Goal: Task Accomplishment & Management: Complete application form

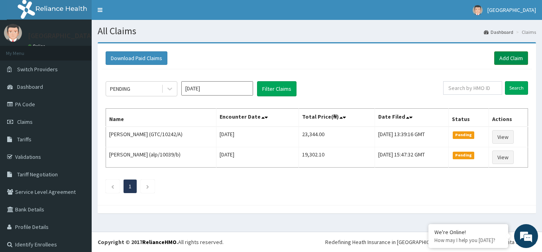
click at [503, 55] on link "Add Claim" at bounding box center [511, 58] width 34 height 14
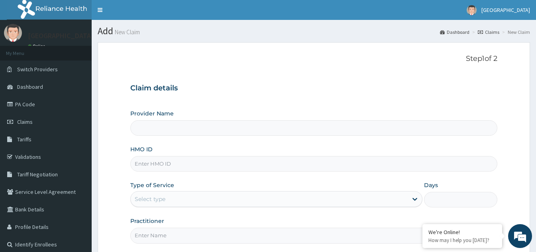
type input "Bakor Medical centre"
type input "g"
type input "GTC/10149/A"
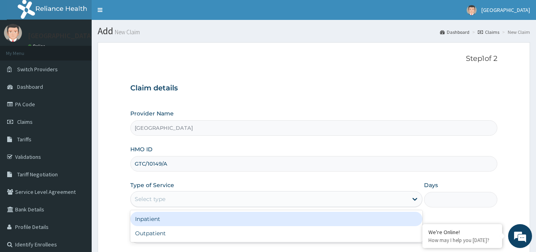
click at [201, 202] on div "Select type" at bounding box center [269, 199] width 277 height 13
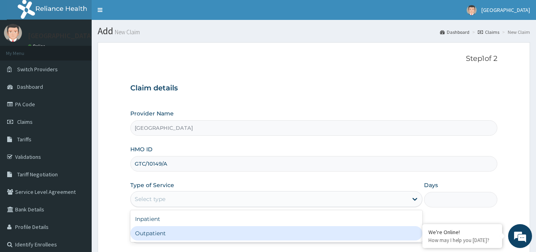
click at [183, 238] on div "Outpatient" at bounding box center [276, 233] width 292 height 14
type input "1"
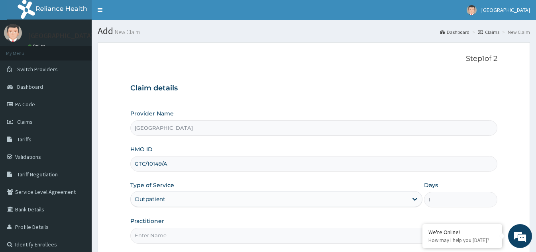
scroll to position [40, 0]
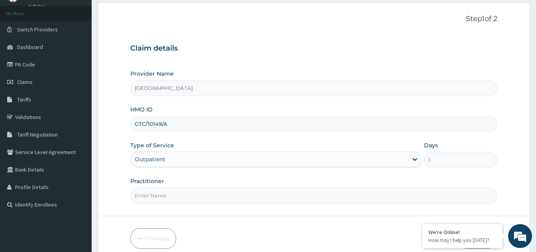
click at [204, 195] on input "Practitioner" at bounding box center [313, 196] width 367 height 16
type input "DR OBI"
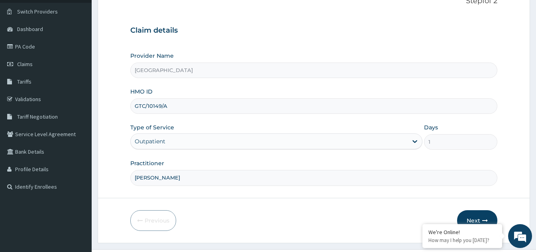
scroll to position [75, 0]
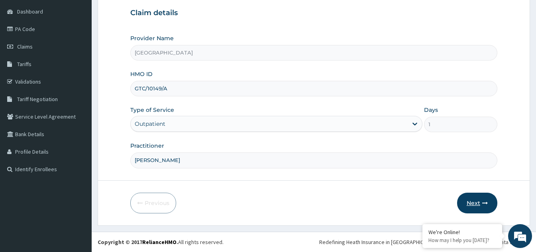
click at [479, 203] on button "Next" at bounding box center [477, 203] width 40 height 21
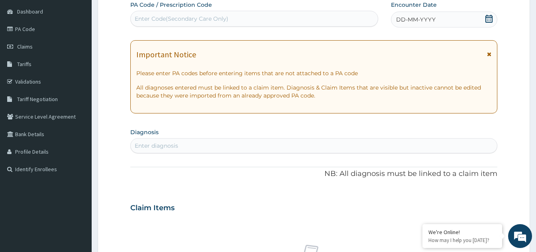
click at [489, 19] on icon at bounding box center [489, 19] width 7 height 8
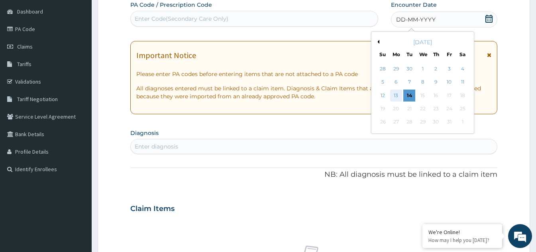
click at [398, 95] on div "13" at bounding box center [396, 96] width 12 height 12
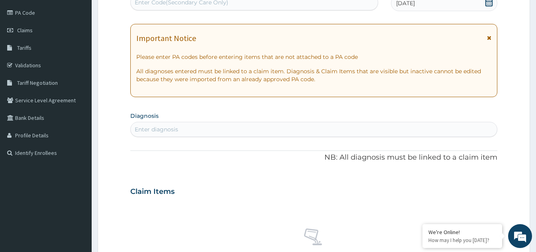
scroll to position [115, 0]
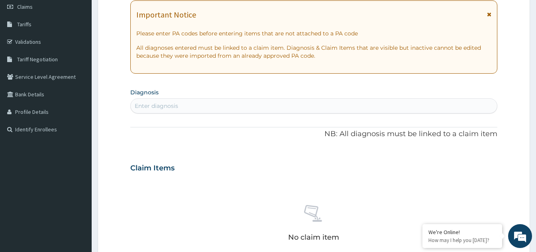
click at [211, 106] on div "Enter diagnosis" at bounding box center [314, 106] width 366 height 13
type input "[MEDICAL_DATA]"
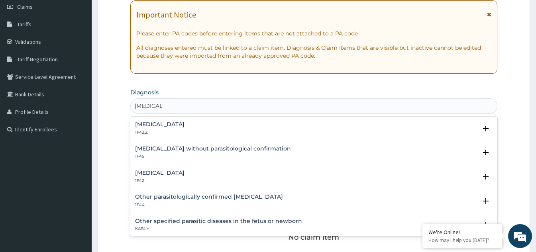
click at [164, 173] on h4 "[MEDICAL_DATA]" at bounding box center [159, 173] width 49 height 6
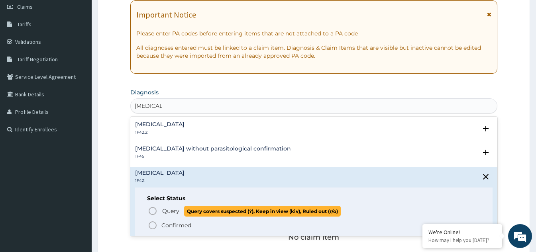
click at [150, 210] on circle "status option query" at bounding box center [152, 211] width 7 height 7
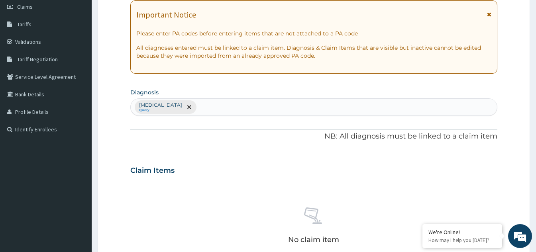
click at [215, 111] on div "[MEDICAL_DATA] Query" at bounding box center [314, 107] width 366 height 17
type input "P"
type input "[MEDICAL_DATA]"
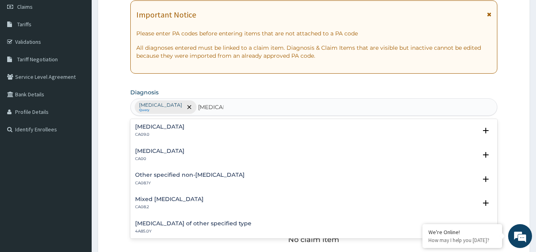
click at [155, 126] on h4 "[MEDICAL_DATA]" at bounding box center [159, 127] width 49 height 6
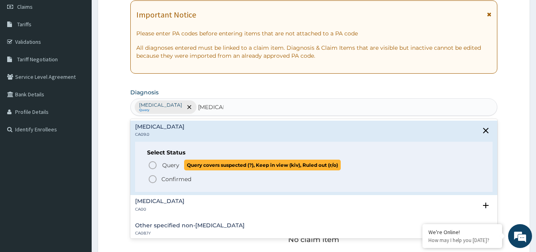
click at [153, 167] on icon "status option query" at bounding box center [153, 166] width 10 height 10
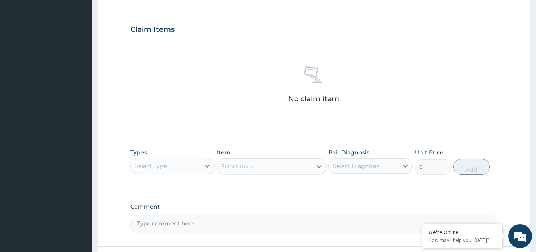
scroll to position [275, 0]
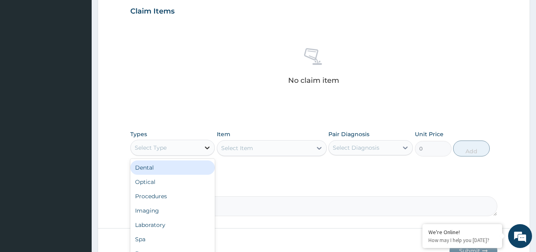
click at [202, 151] on div at bounding box center [207, 148] width 14 height 14
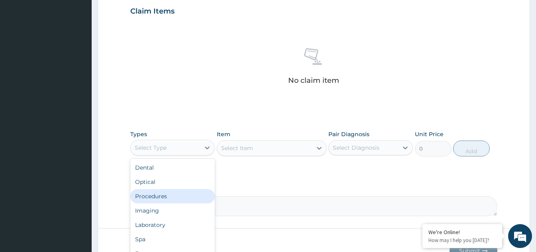
drag, startPoint x: 166, startPoint y: 197, endPoint x: 190, endPoint y: 191, distance: 24.4
click at [170, 196] on div "Procedures" at bounding box center [172, 196] width 85 height 14
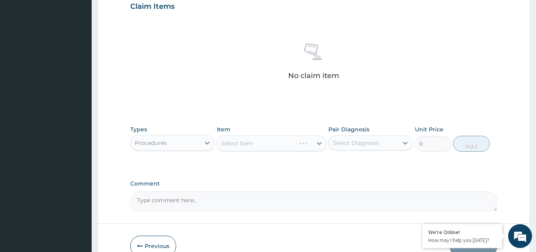
scroll to position [315, 0]
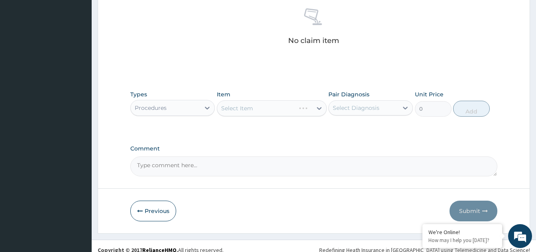
click at [317, 110] on div "Select Item" at bounding box center [272, 108] width 110 height 16
click at [310, 110] on div "Select Item" at bounding box center [264, 108] width 95 height 13
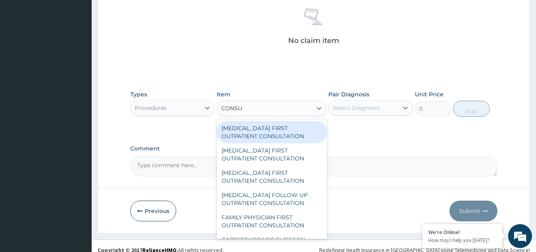
type input "CONSUL"
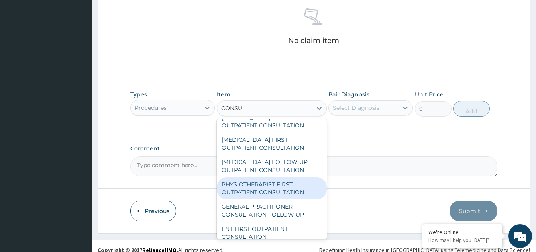
scroll to position [279, 0]
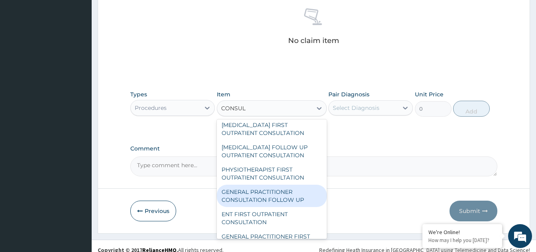
click at [256, 207] on div "GENERAL PRACTITIONER CONSULTATION FOLLOW UP" at bounding box center [272, 196] width 110 height 22
type input "1875"
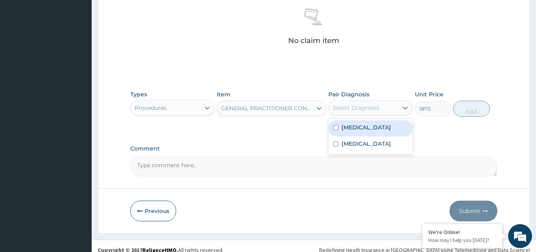
click at [382, 110] on div "Select Diagnosis" at bounding box center [363, 108] width 69 height 13
click at [341, 130] on div "Malaria, unspecified" at bounding box center [370, 128] width 85 height 16
checkbox input "true"
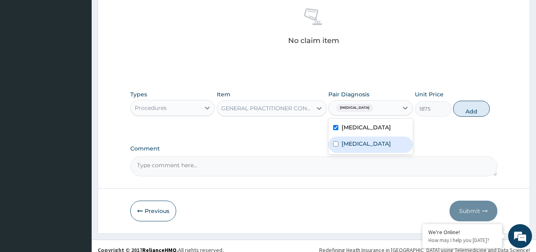
drag, startPoint x: 338, startPoint y: 143, endPoint x: 349, endPoint y: 143, distance: 11.2
click at [338, 143] on input "checkbox" at bounding box center [335, 144] width 5 height 5
checkbox input "true"
click at [460, 107] on button "Add" at bounding box center [471, 109] width 37 height 16
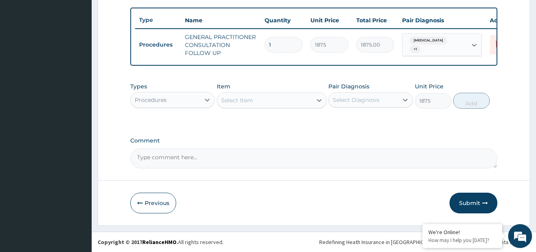
type input "0"
click at [203, 102] on icon at bounding box center [207, 100] width 8 height 8
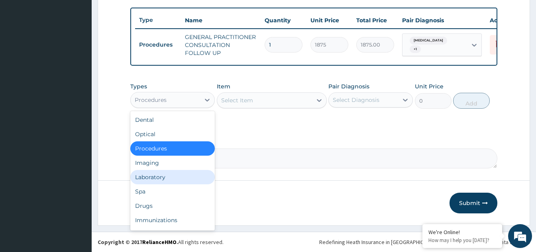
drag, startPoint x: 151, startPoint y: 173, endPoint x: 250, endPoint y: 149, distance: 102.1
click at [157, 173] on div "Laboratory" at bounding box center [172, 177] width 85 height 14
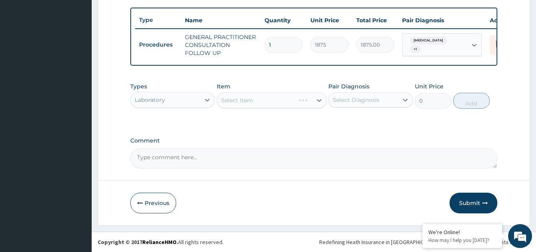
click at [312, 107] on div "Select Item" at bounding box center [272, 100] width 110 height 16
click at [306, 99] on div "Select Item" at bounding box center [264, 100] width 95 height 13
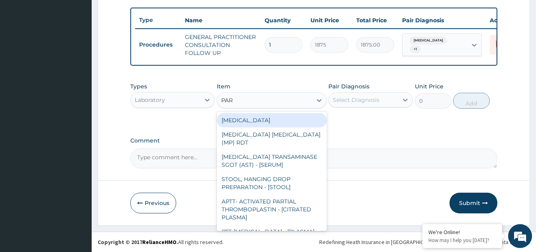
type input "PARA"
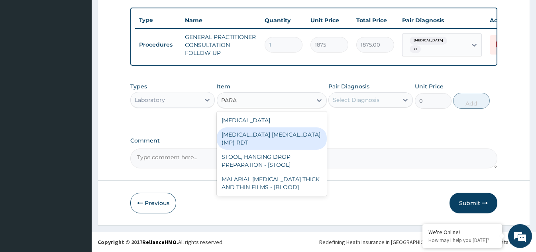
click at [258, 136] on div "MALARIA PARASITE (MP) RDT" at bounding box center [272, 139] width 110 height 22
type input "2000"
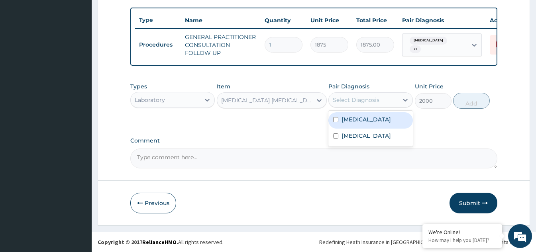
click at [352, 100] on div "Select Diagnosis" at bounding box center [356, 100] width 47 height 8
click at [337, 119] on input "checkbox" at bounding box center [335, 119] width 5 height 5
checkbox input "true"
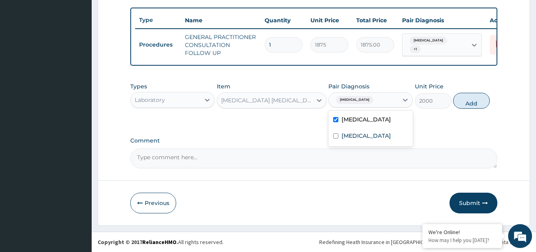
click at [465, 104] on button "Add" at bounding box center [471, 101] width 37 height 16
type input "0"
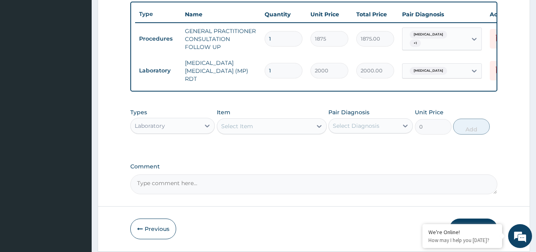
click at [287, 128] on div "Select Item" at bounding box center [264, 126] width 95 height 13
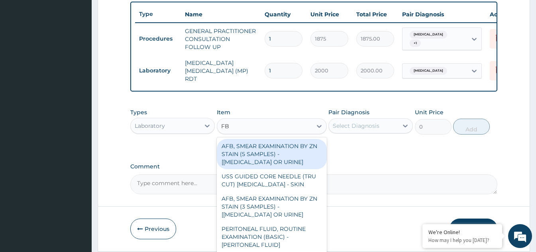
type input "FBC"
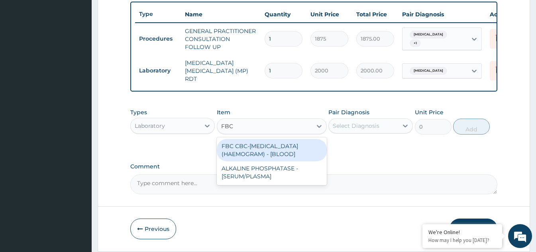
click at [281, 153] on div "FBC CBC-COMPLETE BLOOD COUNT (HAEMOGRAM) - [BLOOD]" at bounding box center [272, 150] width 110 height 22
type input "5000"
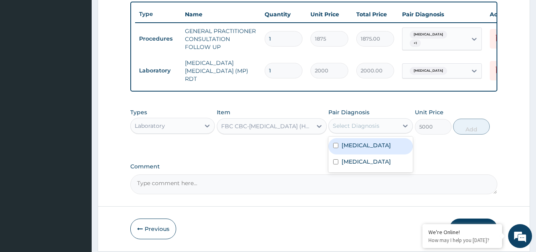
click at [391, 132] on div "Select Diagnosis" at bounding box center [363, 126] width 69 height 13
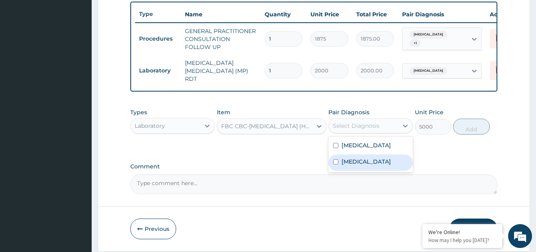
click at [340, 164] on div "Chronic rhinitis" at bounding box center [370, 163] width 85 height 16
checkbox input "true"
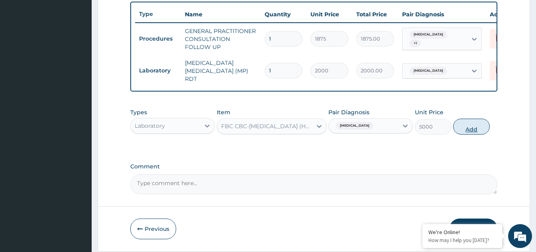
click at [475, 131] on button "Add" at bounding box center [471, 127] width 37 height 16
type input "0"
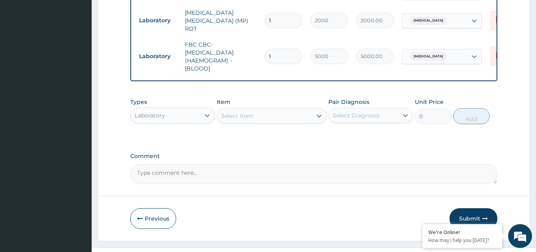
scroll to position [362, 0]
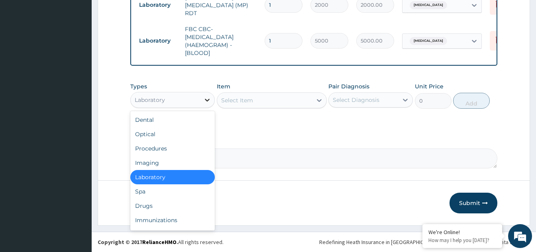
click at [201, 102] on div at bounding box center [207, 100] width 14 height 14
drag, startPoint x: 167, startPoint y: 202, endPoint x: 213, endPoint y: 207, distance: 46.0
click at [168, 202] on div "Drugs" at bounding box center [172, 206] width 85 height 14
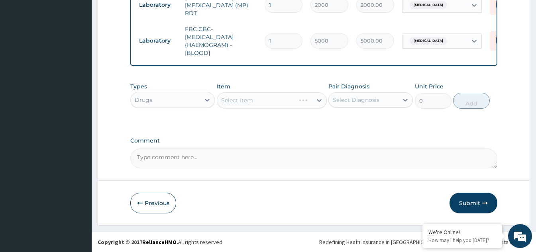
click at [313, 104] on div "Select Item" at bounding box center [272, 100] width 110 height 16
click at [296, 104] on div "Select Item" at bounding box center [272, 100] width 110 height 16
click at [290, 103] on div "Select Item" at bounding box center [264, 100] width 95 height 13
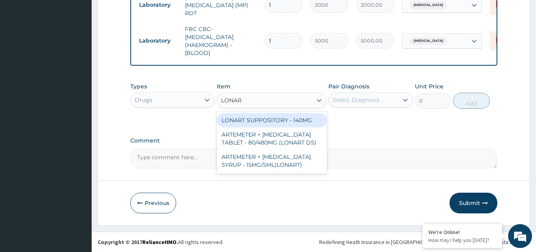
type input "LONART"
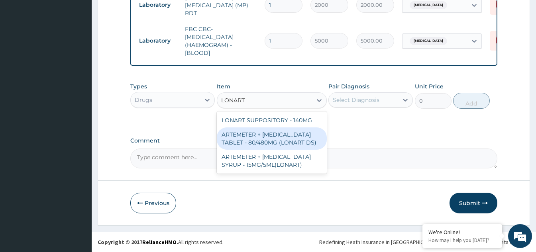
click at [265, 140] on div "ARTEMETER + LUMEFANTRINE TABLET - 80/480MG (LONART DS)" at bounding box center [272, 139] width 110 height 22
type input "588"
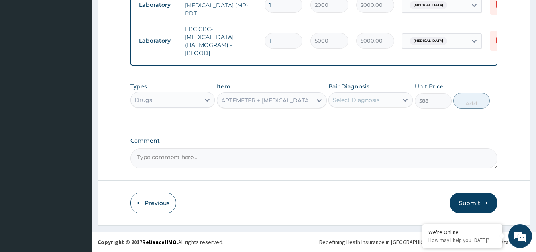
click at [364, 104] on div "Select Diagnosis" at bounding box center [363, 100] width 69 height 13
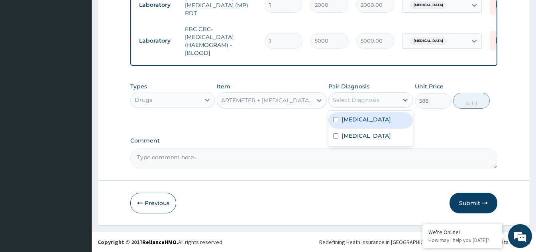
drag, startPoint x: 340, startPoint y: 122, endPoint x: 418, endPoint y: 124, distance: 78.1
click at [343, 122] on div "Malaria, unspecified" at bounding box center [370, 120] width 85 height 16
checkbox input "true"
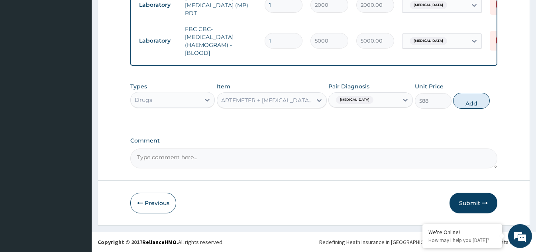
click at [467, 106] on button "Add" at bounding box center [471, 101] width 37 height 16
type input "0"
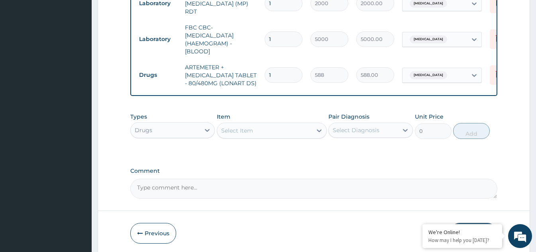
drag, startPoint x: 276, startPoint y: 73, endPoint x: 262, endPoint y: 74, distance: 14.0
click at [262, 74] on td "1" at bounding box center [284, 75] width 46 height 24
type input "6"
type input "3528.00"
type input "6"
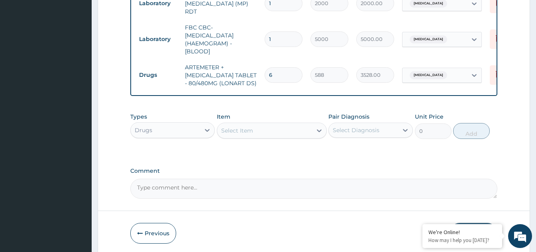
click at [263, 128] on div "Select Item" at bounding box center [264, 130] width 95 height 13
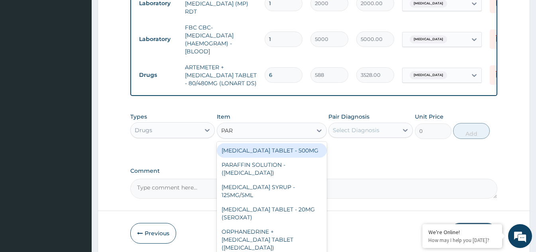
type input "PARA"
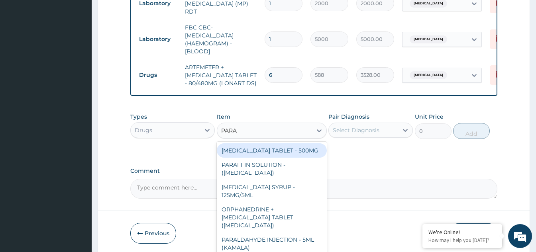
click at [267, 153] on div "PARACETAMOL TABLET - 500MG" at bounding box center [272, 150] width 110 height 14
type input "33.599999999999994"
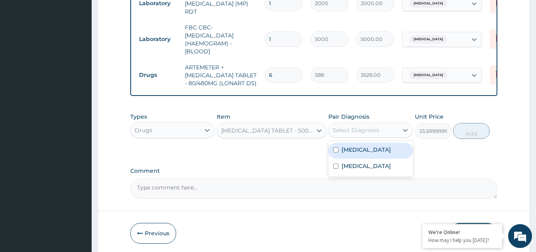
click at [360, 133] on div "Select Diagnosis" at bounding box center [356, 130] width 47 height 8
drag, startPoint x: 341, startPoint y: 150, endPoint x: 360, endPoint y: 150, distance: 18.7
click at [348, 150] on div "Malaria, unspecified" at bounding box center [370, 151] width 85 height 16
checkbox input "true"
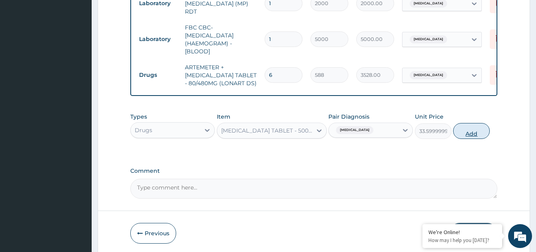
click at [469, 138] on button "Add" at bounding box center [471, 131] width 37 height 16
type input "0"
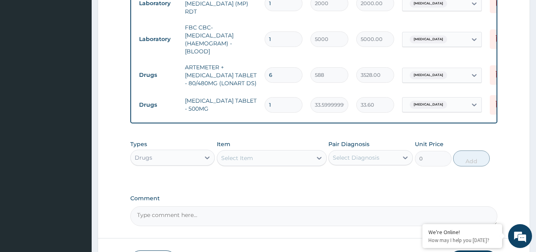
type input "18"
type input "604.80"
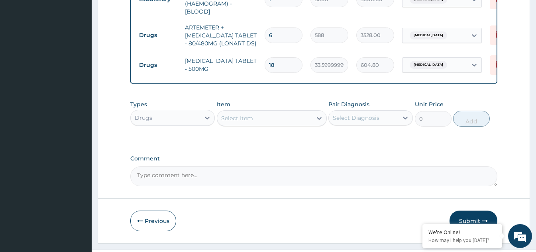
type input "18"
click at [297, 124] on div "Select Item" at bounding box center [264, 118] width 95 height 13
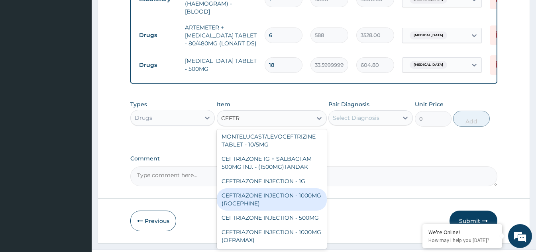
scroll to position [0, 0]
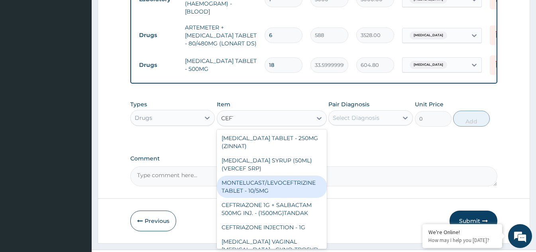
type input "CEF"
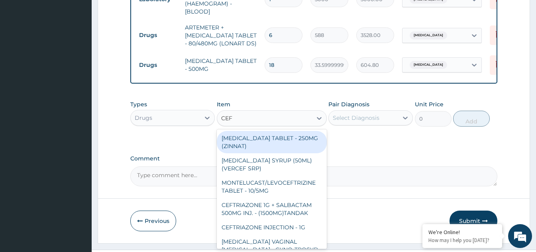
click at [256, 146] on div "CEFUROXIME TABLET - 250MG (ZINNAT)" at bounding box center [272, 142] width 110 height 22
type input "1120"
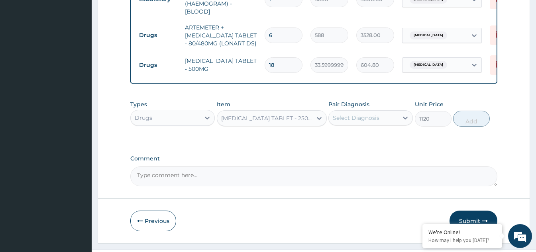
click at [387, 118] on div "Select Diagnosis" at bounding box center [363, 118] width 69 height 13
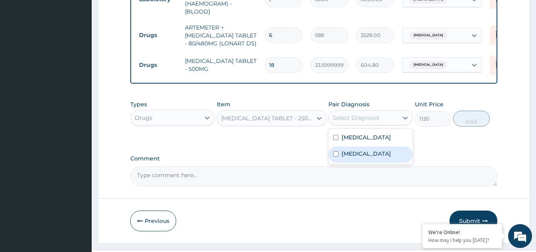
drag, startPoint x: 350, startPoint y: 153, endPoint x: 355, endPoint y: 154, distance: 5.2
click at [350, 154] on label "Chronic rhinitis" at bounding box center [366, 154] width 49 height 8
checkbox input "true"
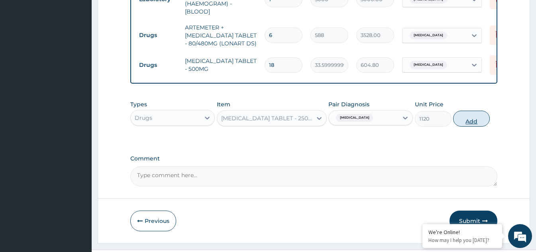
click at [474, 124] on button "Add" at bounding box center [471, 119] width 37 height 16
type input "0"
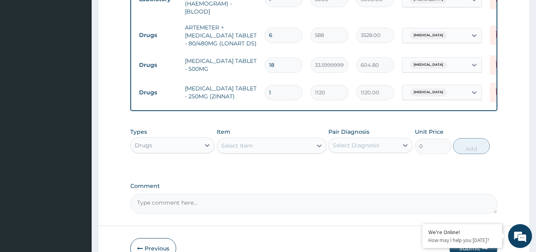
type input "10"
type input "11200.00"
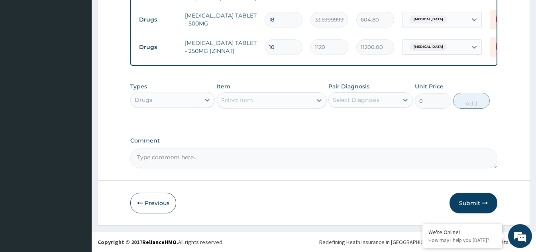
scroll to position [449, 0]
type input "10"
click at [467, 201] on button "Submit" at bounding box center [474, 203] width 48 height 21
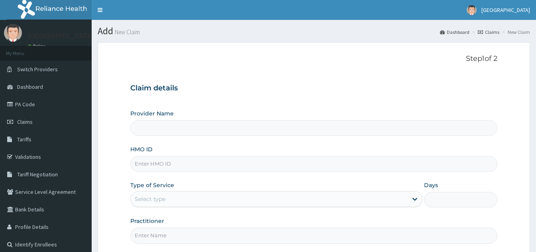
drag, startPoint x: 0, startPoint y: 0, endPoint x: 228, endPoint y: 169, distance: 284.4
click at [228, 169] on input "HMO ID" at bounding box center [313, 164] width 367 height 16
type input "Bakor Medical centre"
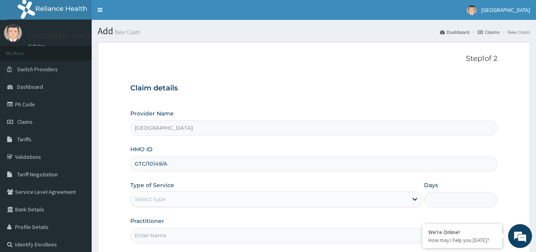
type input "GTC/10149/A"
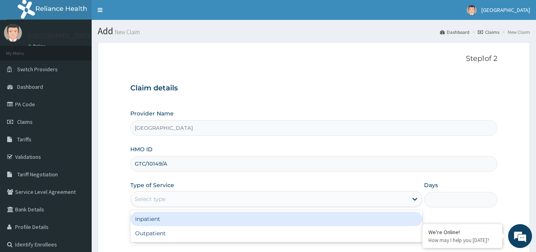
click at [204, 197] on div "Select type" at bounding box center [269, 199] width 277 height 13
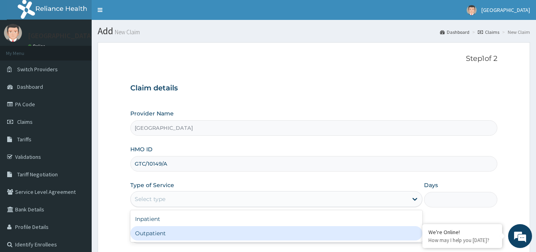
click at [175, 236] on div "Outpatient" at bounding box center [276, 233] width 292 height 14
type input "1"
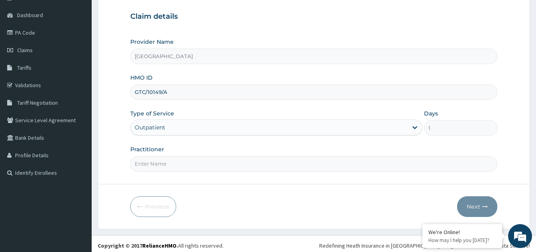
scroll to position [75, 0]
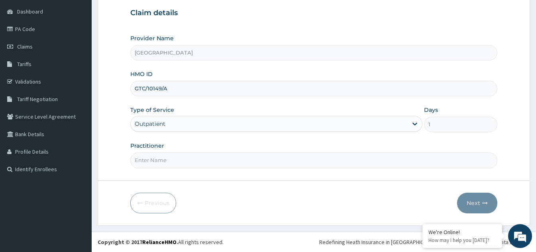
click at [188, 158] on input "Practitioner" at bounding box center [313, 161] width 367 height 16
type input "DR ETUK"
click at [477, 204] on button "Next" at bounding box center [477, 203] width 40 height 21
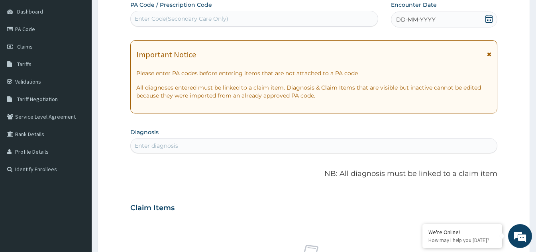
click at [490, 14] on div "DD-MM-YYYY" at bounding box center [444, 20] width 106 height 16
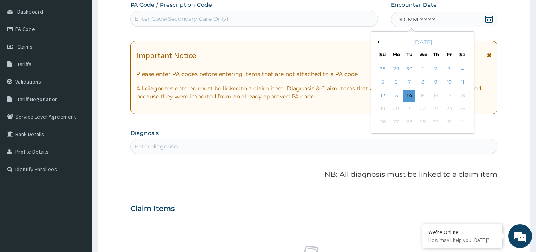
drag, startPoint x: 399, startPoint y: 95, endPoint x: 397, endPoint y: 105, distance: 10.5
click at [398, 98] on div "13" at bounding box center [396, 96] width 12 height 12
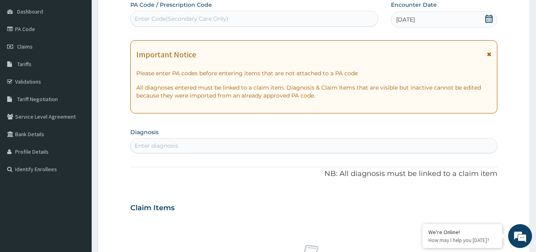
click at [209, 145] on div "Enter diagnosis" at bounding box center [314, 146] width 366 height 13
type input "[MEDICAL_DATA]"
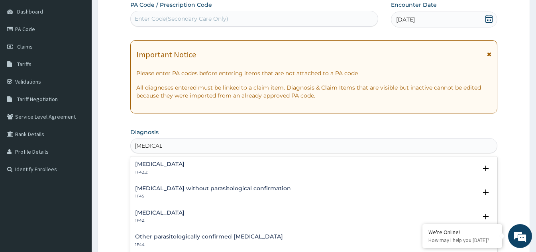
click at [174, 212] on h4 "[MEDICAL_DATA]" at bounding box center [159, 213] width 49 height 6
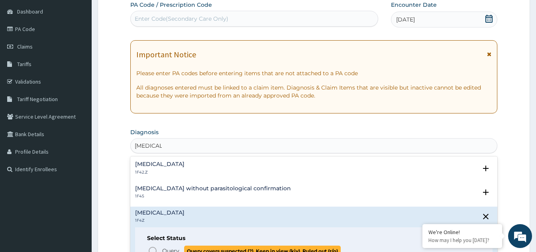
drag, startPoint x: 153, startPoint y: 248, endPoint x: 188, endPoint y: 247, distance: 35.5
click at [154, 247] on icon "status option query" at bounding box center [153, 251] width 10 height 10
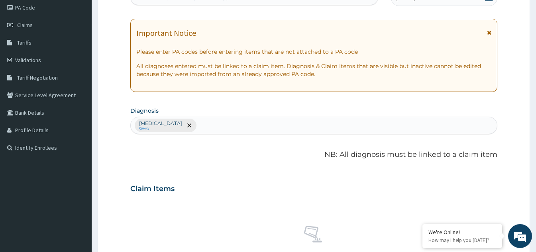
scroll to position [115, 0]
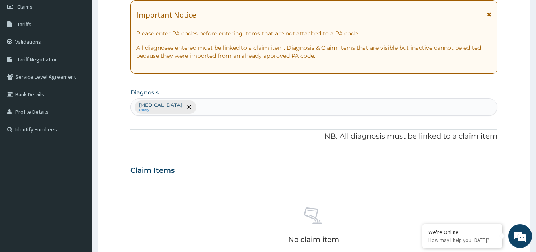
click at [210, 107] on div "[MEDICAL_DATA] Query" at bounding box center [314, 107] width 366 height 17
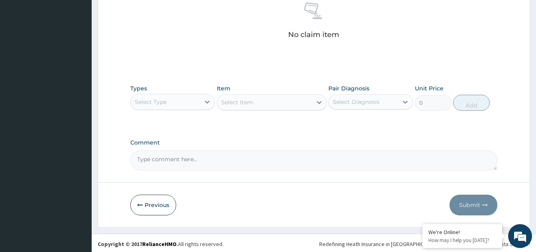
scroll to position [322, 0]
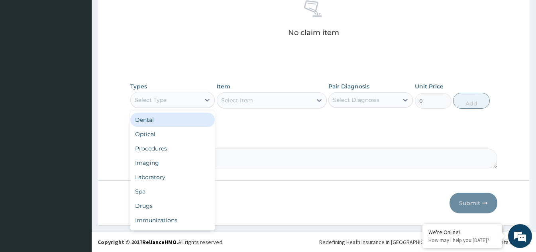
click at [198, 102] on div "Select Type" at bounding box center [165, 100] width 69 height 13
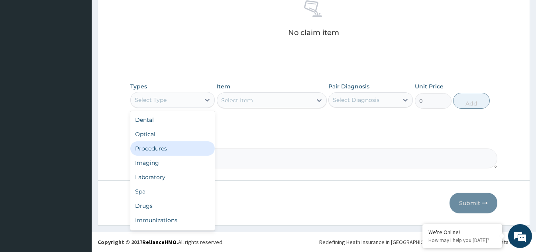
drag, startPoint x: 152, startPoint y: 149, endPoint x: 189, endPoint y: 142, distance: 38.2
click at [152, 149] on div "Procedures" at bounding box center [172, 149] width 85 height 14
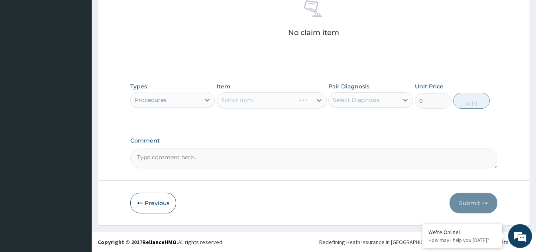
click at [280, 99] on div "Select Item" at bounding box center [272, 100] width 110 height 16
click at [291, 104] on div "Select Item" at bounding box center [264, 100] width 95 height 13
click at [228, 99] on input "CCONSUL" at bounding box center [235, 100] width 29 height 8
type input "CONSUL"
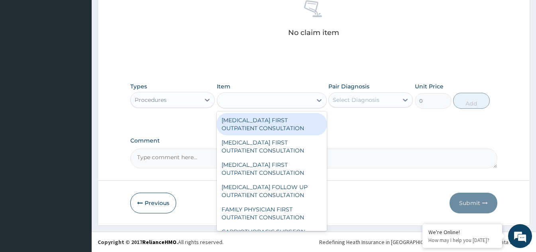
click at [248, 100] on div "CONSUL" at bounding box center [264, 100] width 95 height 13
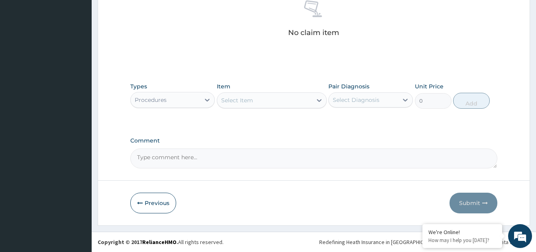
click at [248, 100] on div "Select Item" at bounding box center [237, 100] width 32 height 8
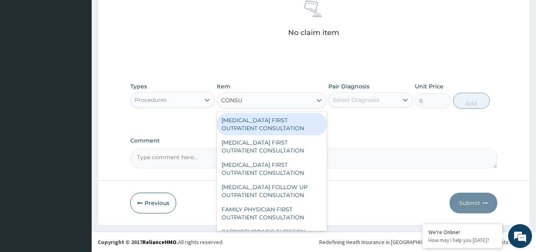
type input "CONSUL"
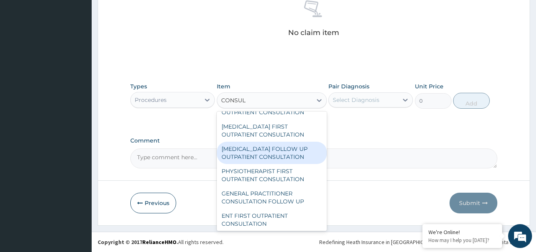
scroll to position [279, 0]
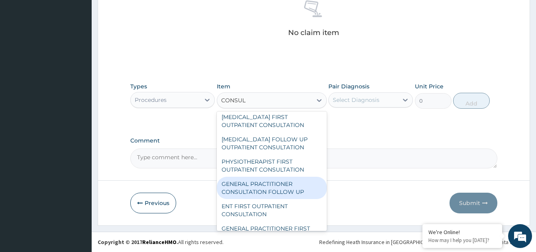
click at [261, 199] on div "GENERAL PRACTITIONER CONSULTATION FOLLOW UP" at bounding box center [272, 188] width 110 height 22
type input "1875"
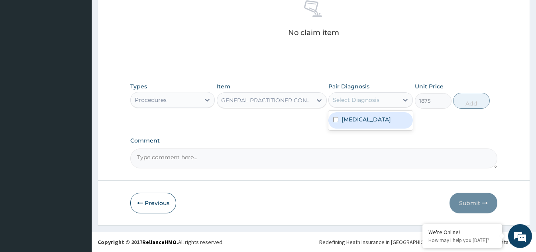
click at [388, 98] on div "Select Diagnosis" at bounding box center [363, 100] width 69 height 13
click at [358, 118] on label "[MEDICAL_DATA]" at bounding box center [366, 120] width 49 height 8
checkbox input "true"
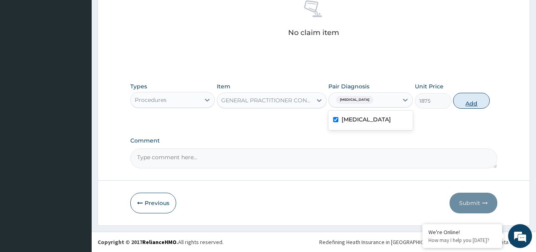
click at [464, 101] on button "Add" at bounding box center [471, 101] width 37 height 16
type input "0"
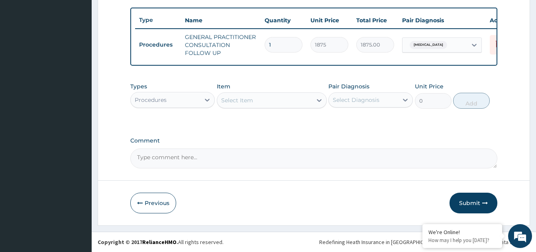
scroll to position [295, 0]
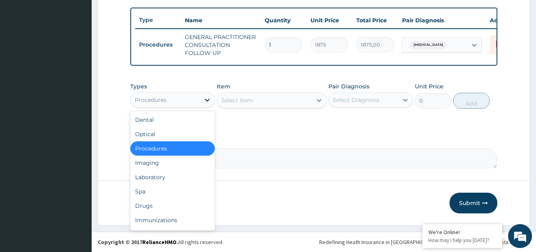
click at [210, 102] on icon at bounding box center [207, 100] width 8 height 8
drag, startPoint x: 157, startPoint y: 174, endPoint x: 165, endPoint y: 174, distance: 7.6
click at [158, 174] on div "Laboratory" at bounding box center [172, 177] width 85 height 14
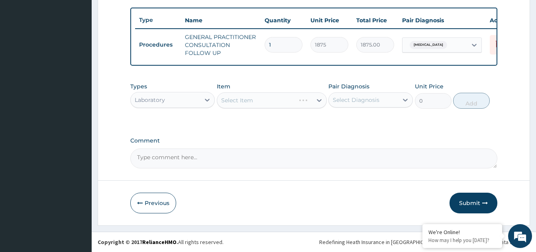
click at [288, 104] on div "Select Item" at bounding box center [272, 100] width 110 height 16
click at [288, 104] on div "Select Item" at bounding box center [264, 100] width 95 height 13
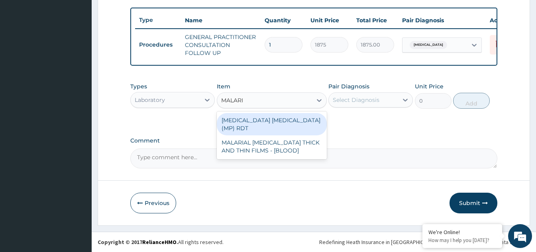
type input "MALARIA"
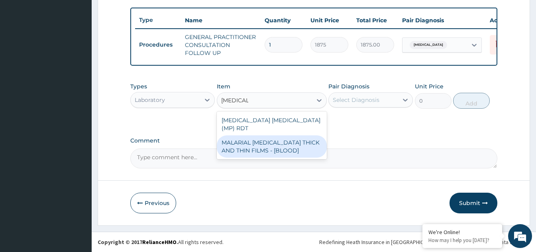
click at [271, 147] on div "MALARIAL PARASITE THICK AND THIN FILMS - [BLOOD]" at bounding box center [272, 147] width 110 height 22
type input "2187.5"
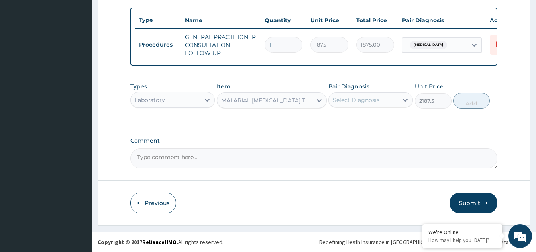
click at [367, 102] on div "Select Diagnosis" at bounding box center [356, 100] width 47 height 8
click at [341, 117] on div "Malaria, unspecified" at bounding box center [370, 120] width 85 height 16
checkbox input "true"
click at [479, 100] on button "Add" at bounding box center [471, 101] width 37 height 16
type input "0"
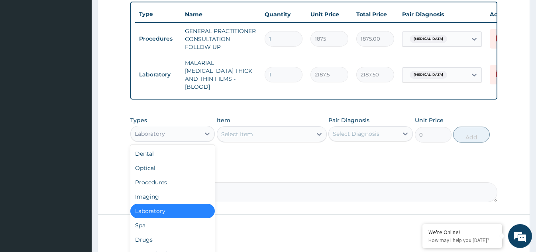
click at [187, 135] on div "Laboratory" at bounding box center [165, 134] width 69 height 13
drag, startPoint x: 142, startPoint y: 234, endPoint x: 153, endPoint y: 233, distance: 11.3
click at [144, 234] on div "Drugs" at bounding box center [172, 240] width 85 height 14
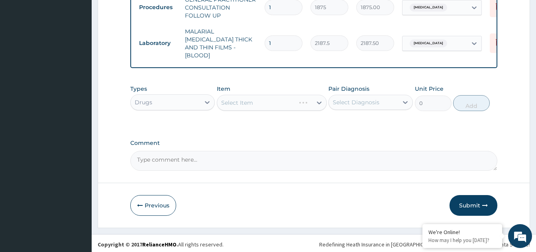
scroll to position [327, 0]
click at [317, 103] on div "Select Item" at bounding box center [272, 102] width 110 height 16
click at [287, 100] on div "Select Item" at bounding box center [272, 102] width 110 height 16
click at [289, 101] on div "Select Item" at bounding box center [264, 102] width 95 height 13
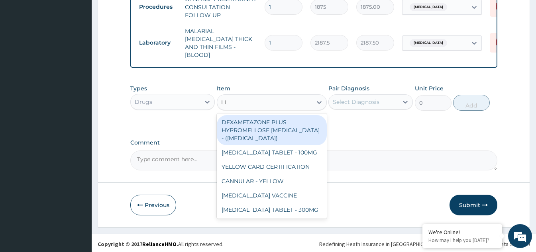
type input "L"
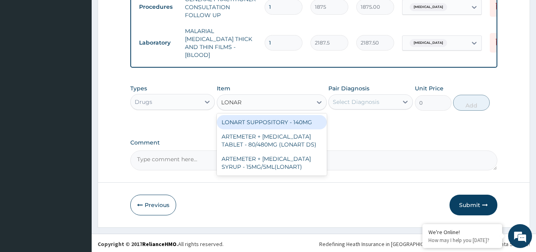
type input "LONART"
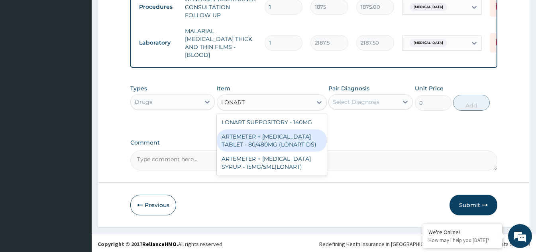
click at [263, 140] on div "ARTEMETER + LUMEFANTRINE TABLET - 80/480MG (LONART DS)" at bounding box center [272, 141] width 110 height 22
type input "588"
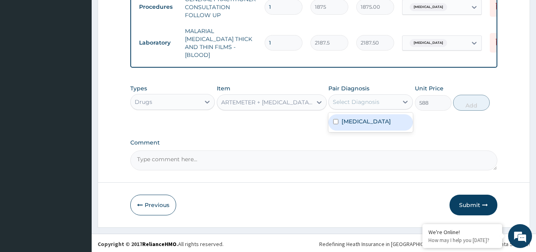
click at [365, 100] on div "Select Diagnosis" at bounding box center [356, 102] width 47 height 8
drag, startPoint x: 343, startPoint y: 119, endPoint x: 399, endPoint y: 119, distance: 55.8
click at [355, 119] on label "Malaria, unspecified" at bounding box center [366, 122] width 49 height 8
checkbox input "true"
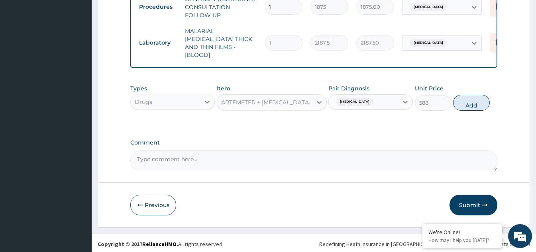
click at [473, 104] on button "Add" at bounding box center [471, 103] width 37 height 16
type input "0"
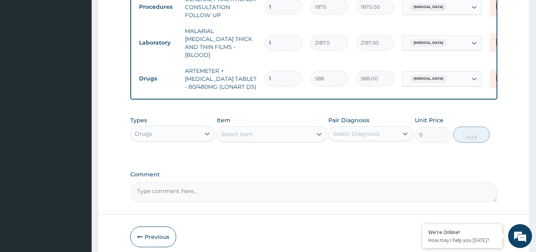
type input "0.00"
type input "6"
type input "3528.00"
type input "6"
click at [290, 128] on div "Select Item" at bounding box center [264, 134] width 95 height 13
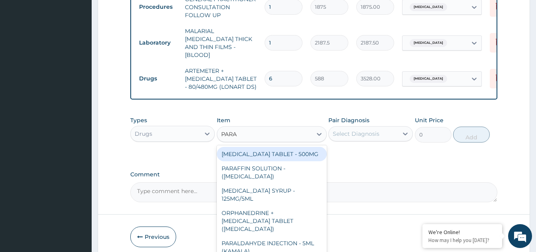
type input "PARAC"
click at [275, 153] on div "PARACETAMOL TABLET - 500MG" at bounding box center [272, 154] width 110 height 14
type input "33.599999999999994"
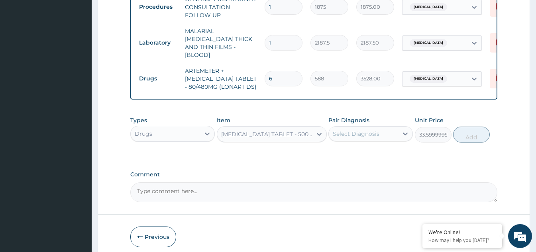
click at [362, 136] on div "Select Diagnosis" at bounding box center [363, 134] width 69 height 13
drag, startPoint x: 347, startPoint y: 149, endPoint x: 376, endPoint y: 150, distance: 29.1
click at [347, 150] on label "Malaria, unspecified" at bounding box center [366, 153] width 49 height 8
checkbox input "true"
click at [474, 134] on button "Add" at bounding box center [471, 135] width 37 height 16
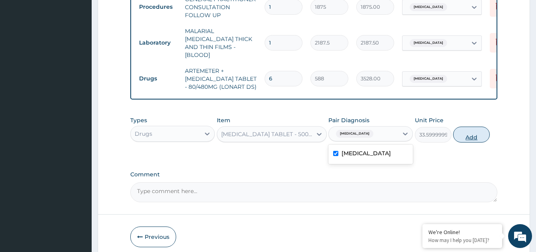
type input "0"
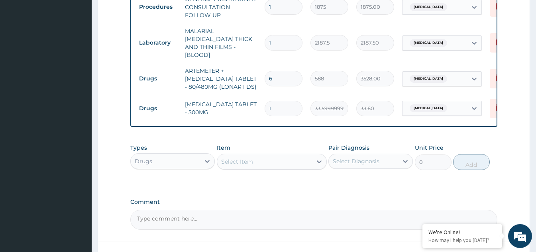
type input "18"
type input "604.80"
type input "18"
click at [204, 157] on icon at bounding box center [207, 161] width 8 height 8
click at [272, 159] on div "Select Item" at bounding box center [264, 161] width 95 height 13
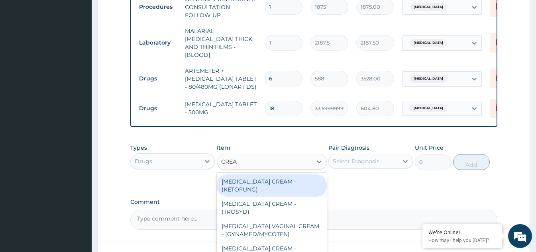
type input "CREAM"
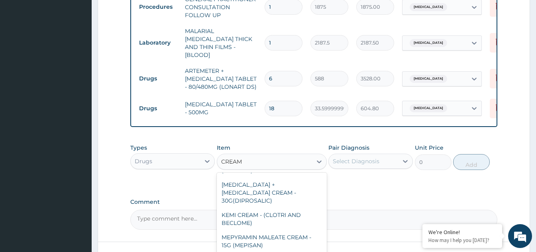
scroll to position [305, 0]
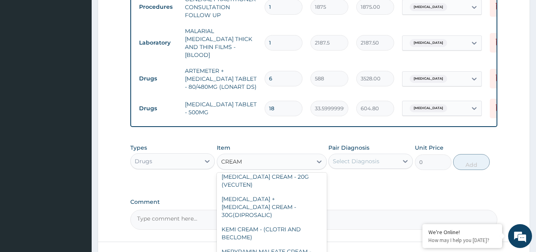
type input "1400"
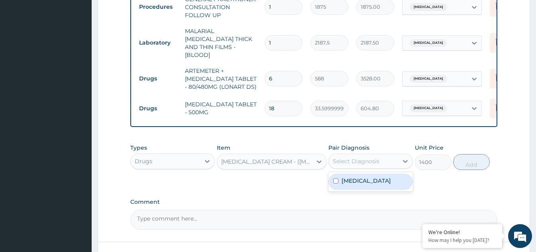
click at [379, 165] on div "Select Diagnosis" at bounding box center [363, 161] width 69 height 13
drag, startPoint x: 341, startPoint y: 179, endPoint x: 369, endPoint y: 179, distance: 28.3
click at [347, 179] on div "Malaria, unspecified" at bounding box center [370, 182] width 85 height 16
checkbox input "true"
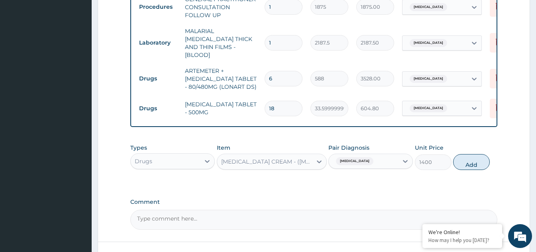
click at [384, 160] on div "Malaria, unspecified" at bounding box center [363, 162] width 69 height 14
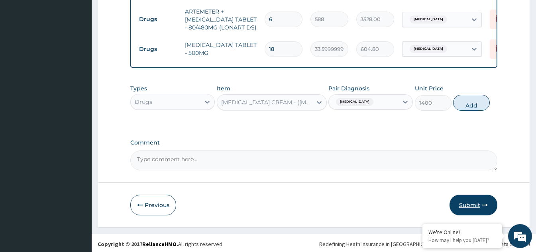
click at [471, 204] on button "Submit" at bounding box center [474, 205] width 48 height 21
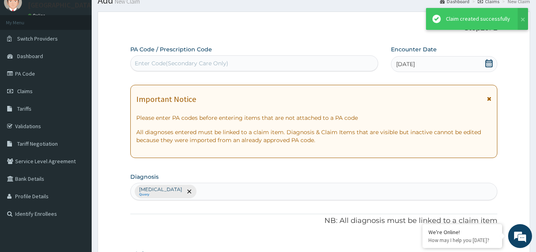
scroll to position [386, 0]
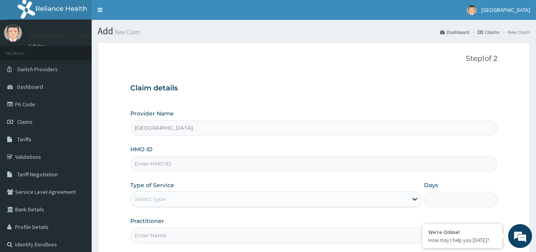
click at [186, 162] on input "HMO ID" at bounding box center [313, 164] width 367 height 16
click at [177, 166] on input "HMO ID" at bounding box center [313, 164] width 367 height 16
type input "OAS/10030/B"
drag, startPoint x: 172, startPoint y: 195, endPoint x: 176, endPoint y: 206, distance: 12.0
click at [174, 202] on div "Select type" at bounding box center [269, 199] width 277 height 13
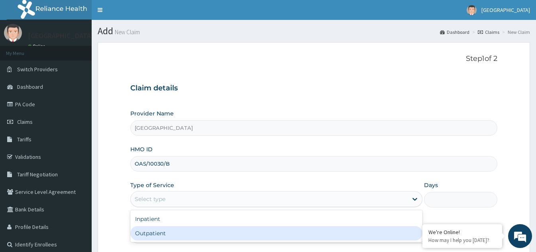
click at [177, 230] on div "Outpatient" at bounding box center [276, 233] width 292 height 14
type input "1"
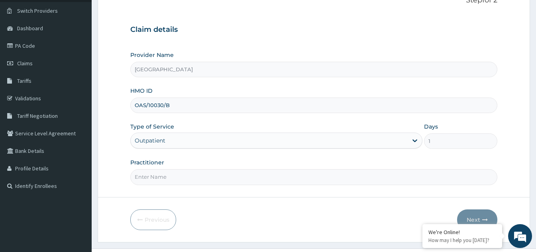
scroll to position [75, 0]
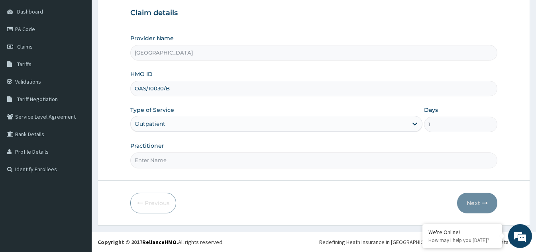
click at [206, 166] on input "Practitioner" at bounding box center [313, 161] width 367 height 16
type input "[PERSON_NAME]"
click at [472, 204] on button "Next" at bounding box center [477, 203] width 40 height 21
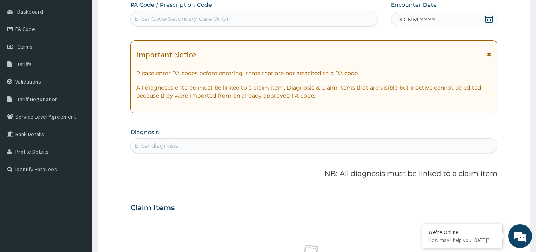
click at [489, 21] on icon at bounding box center [489, 19] width 8 height 8
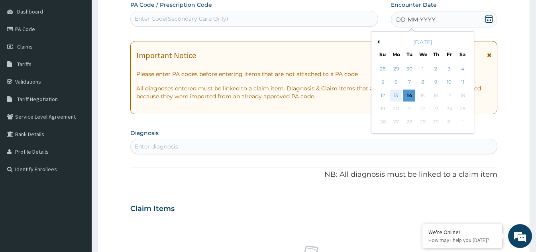
click at [399, 93] on div "13" at bounding box center [396, 96] width 12 height 12
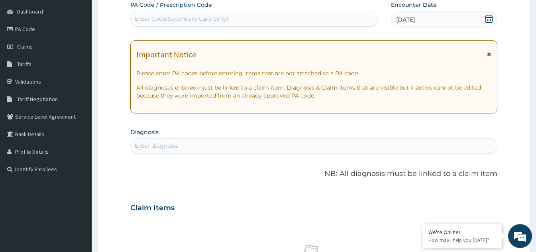
click at [192, 148] on div "Enter diagnosis" at bounding box center [314, 146] width 366 height 13
type input "[MEDICAL_DATA]"
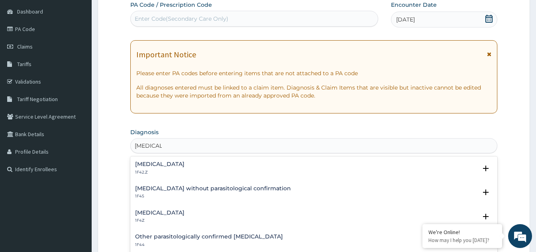
click at [163, 216] on div "[MEDICAL_DATA] 1F4Z" at bounding box center [159, 217] width 49 height 14
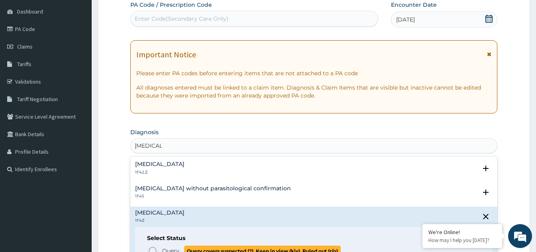
drag, startPoint x: 155, startPoint y: 251, endPoint x: 173, endPoint y: 218, distance: 37.8
click at [158, 250] on span "Query Query covers suspected (?), Keep in view (kiv), Ruled out (r/o)" at bounding box center [314, 251] width 333 height 11
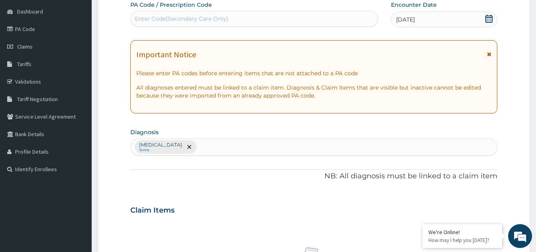
click at [218, 147] on div "[MEDICAL_DATA] Query" at bounding box center [314, 147] width 366 height 17
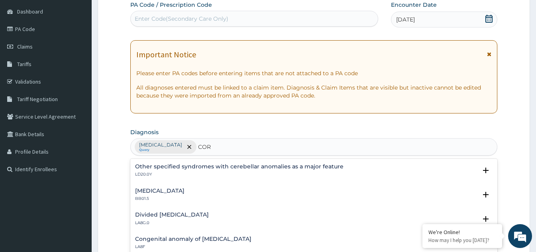
type input "COR"
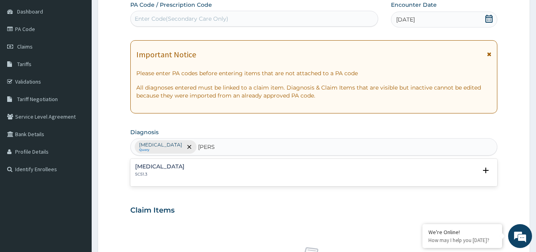
type input "[PERSON_NAME]"
type input "C"
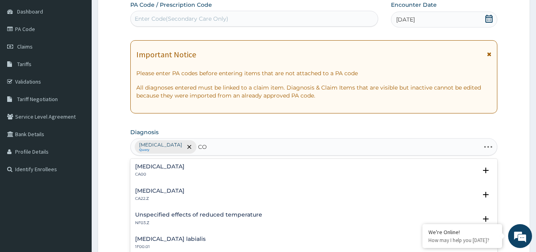
type input "C"
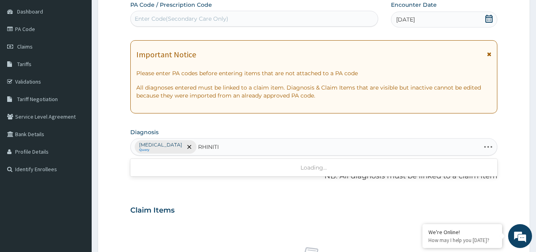
type input "[MEDICAL_DATA]"
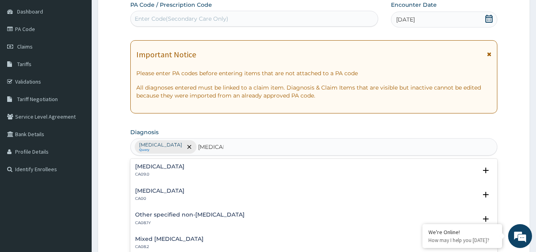
click at [160, 175] on p "CA09.0" at bounding box center [159, 175] width 49 height 6
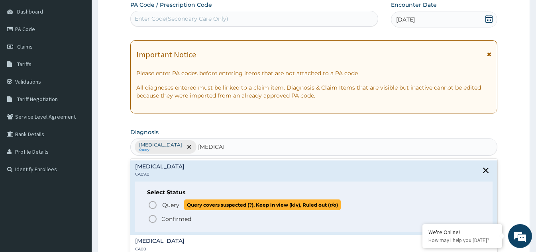
drag, startPoint x: 155, startPoint y: 208, endPoint x: 200, endPoint y: 196, distance: 47.0
click at [156, 208] on icon "status option query" at bounding box center [153, 206] width 10 height 10
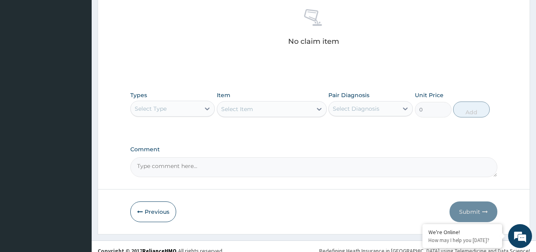
scroll to position [315, 0]
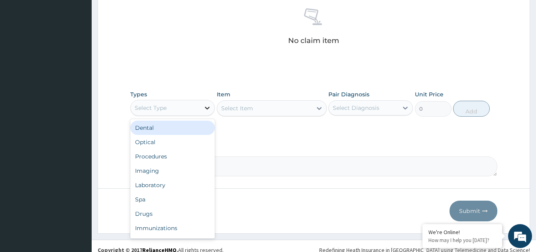
click at [201, 112] on div at bounding box center [207, 108] width 14 height 14
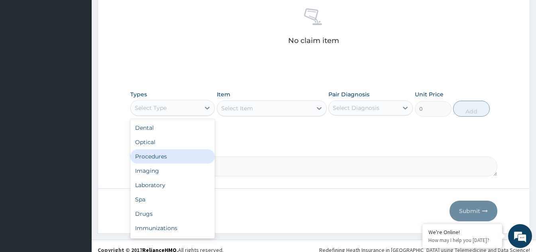
drag, startPoint x: 156, startPoint y: 157, endPoint x: 247, endPoint y: 142, distance: 92.2
click at [160, 157] on div "Procedures" at bounding box center [172, 156] width 85 height 14
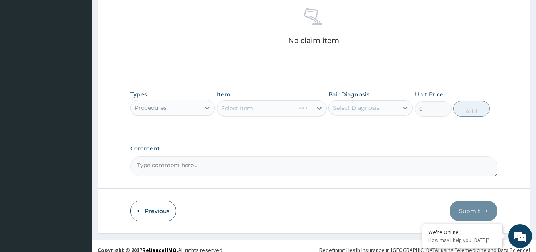
click at [291, 112] on div "Select Item" at bounding box center [272, 108] width 110 height 16
click at [293, 114] on div "Select Item" at bounding box center [264, 108] width 95 height 13
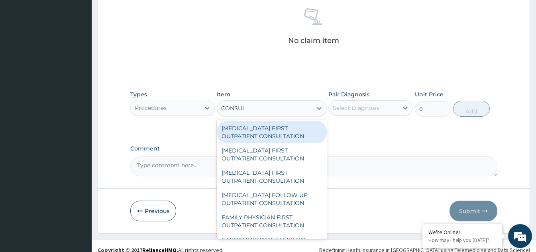
type input "CONSULT"
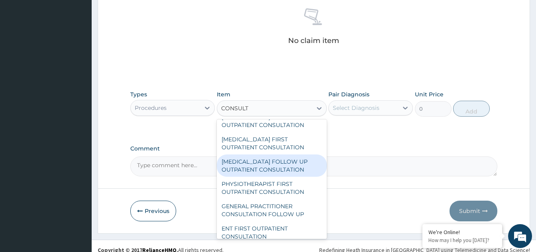
scroll to position [279, 0]
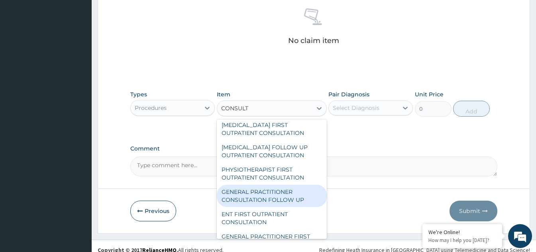
click at [260, 204] on div "GENERAL PRACTITIONER CONSULTATION FOLLOW UP" at bounding box center [272, 196] width 110 height 22
type input "1875"
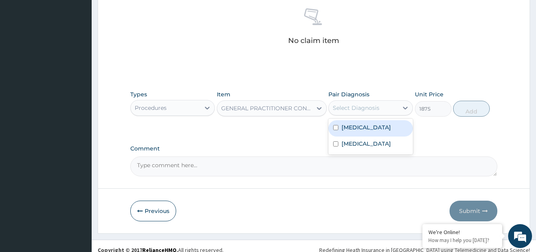
drag, startPoint x: 382, startPoint y: 108, endPoint x: 361, endPoint y: 118, distance: 23.4
click at [377, 112] on div "Select Diagnosis" at bounding box center [363, 108] width 69 height 13
drag, startPoint x: 354, startPoint y: 125, endPoint x: 352, endPoint y: 141, distance: 15.8
click at [354, 136] on div "[MEDICAL_DATA]" at bounding box center [370, 128] width 85 height 16
checkbox input "true"
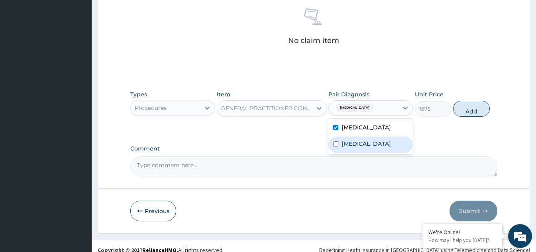
drag, startPoint x: 351, startPoint y: 144, endPoint x: 398, endPoint y: 139, distance: 47.3
click at [358, 144] on label "[MEDICAL_DATA]" at bounding box center [366, 144] width 49 height 8
checkbox input "true"
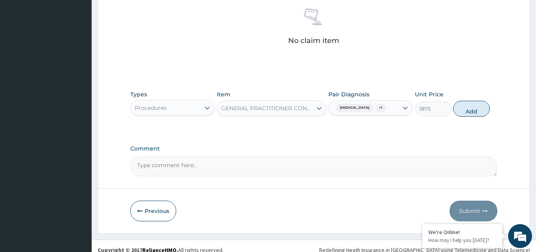
drag, startPoint x: 477, startPoint y: 109, endPoint x: 419, endPoint y: 125, distance: 60.4
click at [472, 112] on button "Add" at bounding box center [471, 109] width 37 height 16
type input "0"
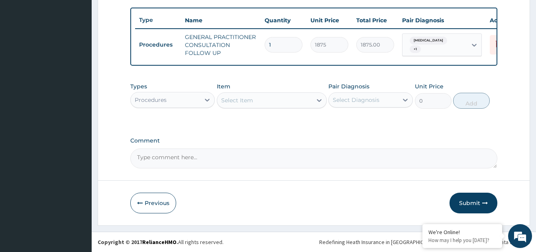
scroll to position [295, 0]
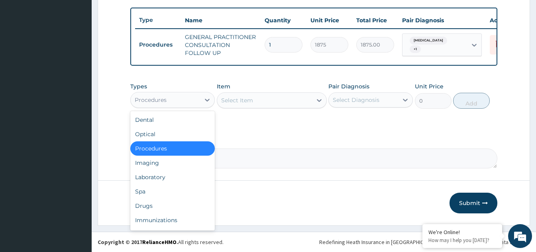
drag, startPoint x: 210, startPoint y: 101, endPoint x: 179, endPoint y: 130, distance: 42.9
click at [193, 108] on div "option Procedures, selected. option Procedures selected, 3 of 10. 10 results av…" at bounding box center [172, 100] width 85 height 16
drag, startPoint x: 176, startPoint y: 179, endPoint x: 198, endPoint y: 173, distance: 22.8
click at [181, 177] on div "Laboratory" at bounding box center [172, 177] width 85 height 14
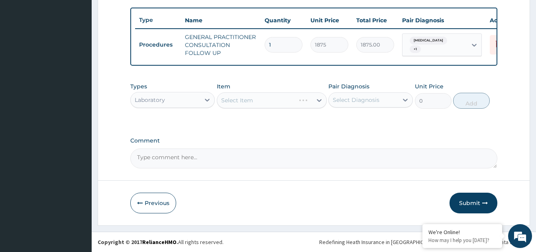
click at [301, 105] on div "Select Item" at bounding box center [272, 100] width 110 height 16
click at [301, 103] on div "Select Item" at bounding box center [272, 100] width 110 height 16
click at [301, 103] on div "Select Item" at bounding box center [264, 100] width 95 height 13
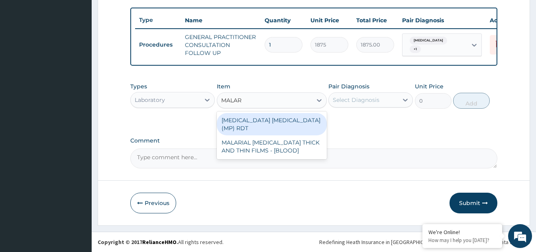
type input "MALARI"
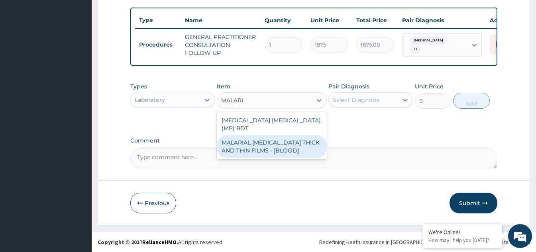
click at [274, 136] on div "MALARIAL [MEDICAL_DATA] THICK AND THIN FILMS - [BLOOD]" at bounding box center [272, 147] width 110 height 22
type input "2187.5"
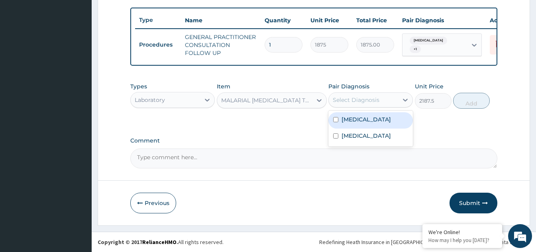
drag, startPoint x: 376, startPoint y: 104, endPoint x: 368, endPoint y: 112, distance: 11.6
click at [377, 104] on div "Select Diagnosis" at bounding box center [363, 100] width 69 height 13
click at [350, 123] on label "[MEDICAL_DATA]" at bounding box center [366, 120] width 49 height 8
checkbox input "true"
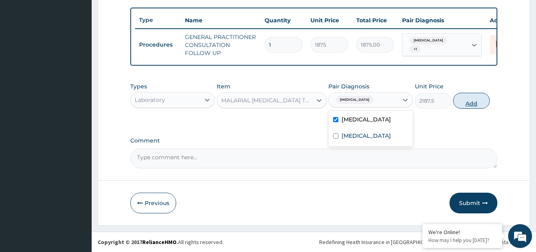
click at [468, 102] on button "Add" at bounding box center [471, 101] width 37 height 16
type input "0"
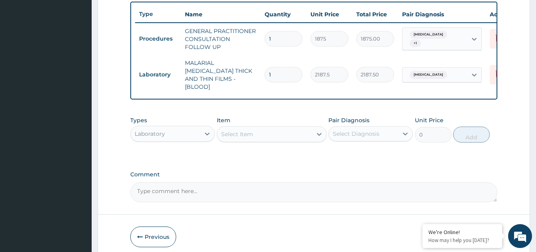
scroll to position [327, 0]
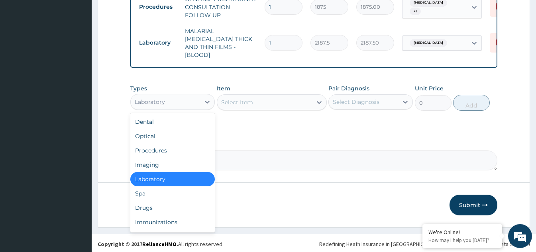
drag, startPoint x: 165, startPoint y: 99, endPoint x: 165, endPoint y: 129, distance: 29.9
click at [165, 102] on div "Laboratory" at bounding box center [165, 102] width 69 height 13
drag, startPoint x: 154, startPoint y: 204, endPoint x: 189, endPoint y: 199, distance: 35.1
click at [155, 204] on div "Drugs" at bounding box center [172, 208] width 85 height 14
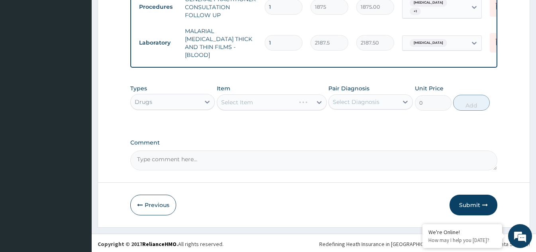
click at [286, 103] on div "Select Item" at bounding box center [272, 102] width 110 height 16
click at [312, 97] on div "Select Item" at bounding box center [272, 102] width 110 height 16
click at [277, 101] on div "Select Item" at bounding box center [264, 102] width 95 height 13
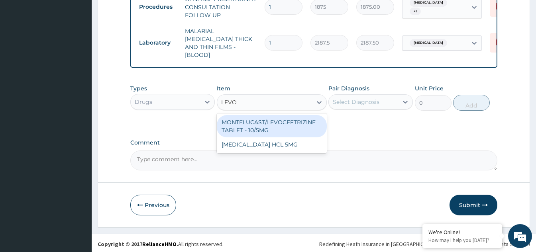
type input "LEVOC"
click at [263, 119] on div "MONTELUCAST/LEVOCEFTRIZINE TABLET - 10/5MG" at bounding box center [272, 126] width 110 height 22
type input "154"
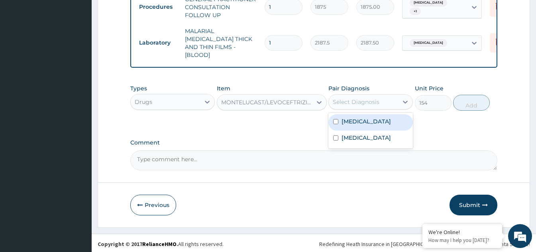
click at [377, 100] on div "Select Diagnosis" at bounding box center [356, 102] width 47 height 8
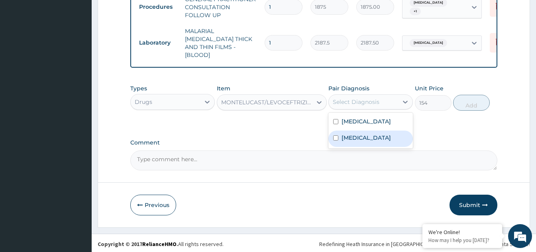
click at [338, 136] on input "checkbox" at bounding box center [335, 138] width 5 height 5
checkbox input "true"
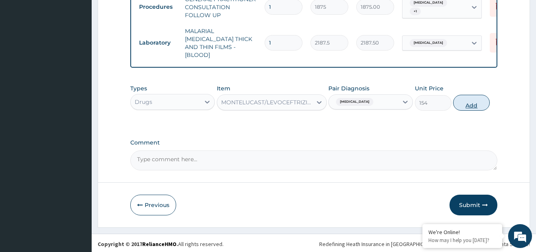
click at [462, 105] on button "Add" at bounding box center [471, 103] width 37 height 16
type input "0"
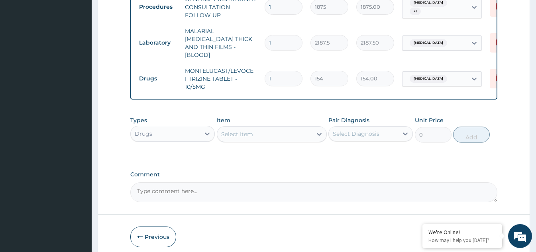
click at [286, 134] on div "Select Item" at bounding box center [264, 134] width 95 height 13
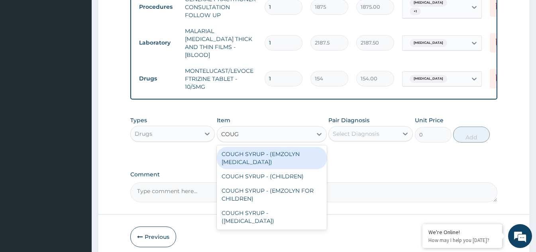
type input "COUGH"
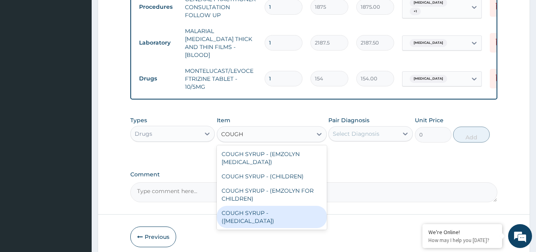
click at [255, 210] on div "COUGH SYRUP - (EXPECTORANT)" at bounding box center [272, 217] width 110 height 22
type input "1120"
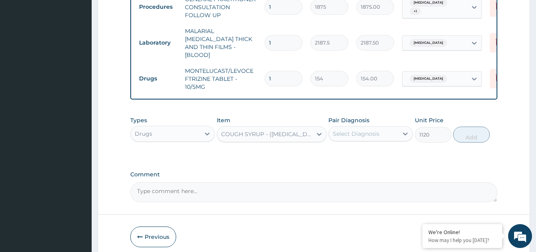
click at [392, 133] on div "Select Diagnosis" at bounding box center [363, 134] width 69 height 13
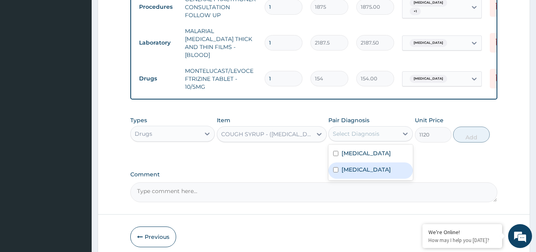
drag, startPoint x: 358, startPoint y: 167, endPoint x: 416, endPoint y: 149, distance: 60.9
click at [360, 167] on label "Chronic rhinitis" at bounding box center [366, 170] width 49 height 8
checkbox input "true"
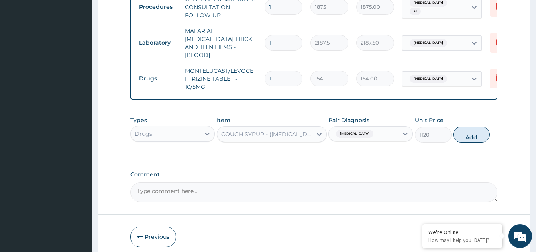
click at [469, 134] on button "Add" at bounding box center [471, 135] width 37 height 16
type input "0"
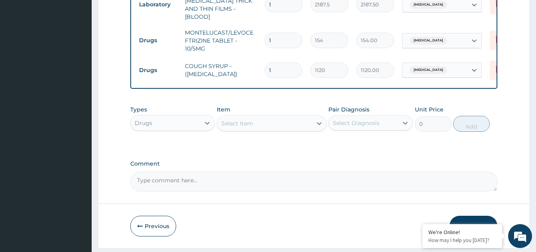
scroll to position [367, 0]
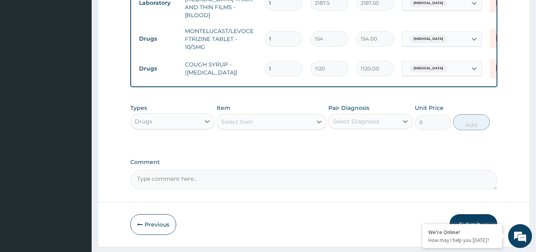
click at [245, 121] on div "Select Item" at bounding box center [237, 122] width 32 height 8
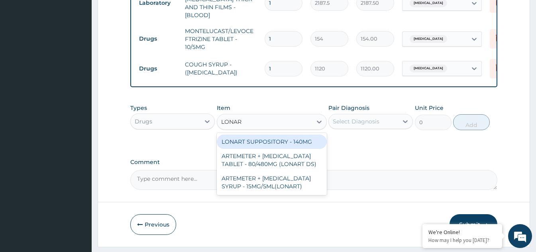
type input "LONART"
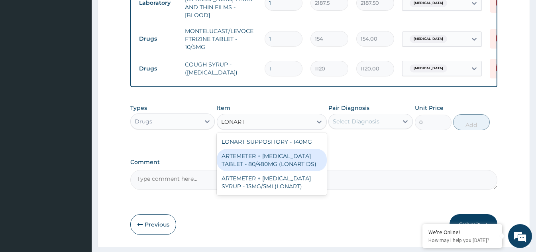
click at [246, 159] on div "ARTEMETER + LUMEFANTRINE TABLET - 80/480MG (LONART DS)" at bounding box center [272, 160] width 110 height 22
type input "588"
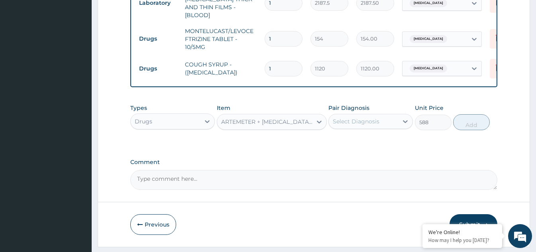
click at [348, 121] on div "Select Diagnosis" at bounding box center [356, 122] width 47 height 8
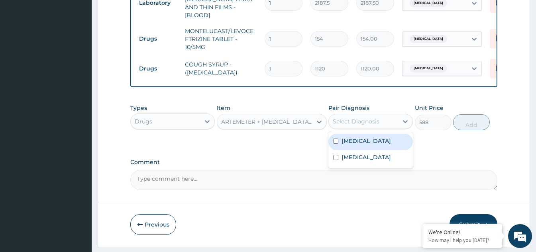
drag, startPoint x: 341, startPoint y: 137, endPoint x: 375, endPoint y: 137, distance: 34.7
click at [352, 137] on div "Malaria, unspecified" at bounding box center [370, 142] width 85 height 16
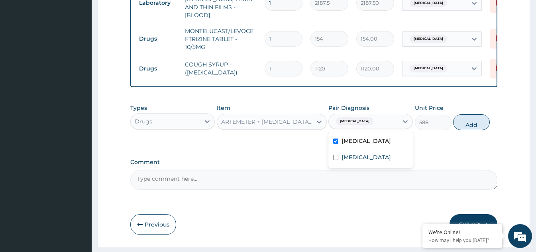
checkbox input "true"
click at [458, 116] on button "Add" at bounding box center [471, 122] width 37 height 16
type input "0"
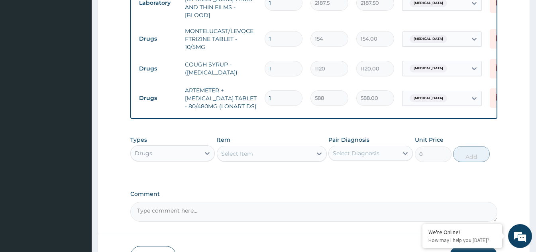
drag, startPoint x: 246, startPoint y: 96, endPoint x: 242, endPoint y: 98, distance: 5.0
click at [242, 98] on tr "Drugs ARTEMETER + LUMEFANTRINE TABLET - 80/480MG (LONART DS) 1 588 588.00 Malar…" at bounding box center [330, 99] width 391 height 32
type input "6"
type input "3528.00"
type input "6"
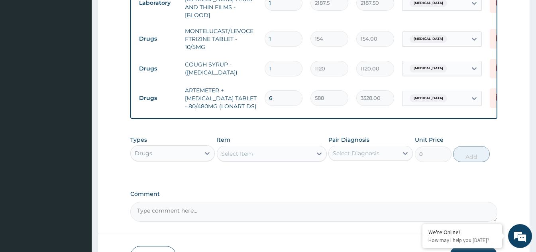
click at [296, 149] on div "Select Item" at bounding box center [264, 153] width 95 height 13
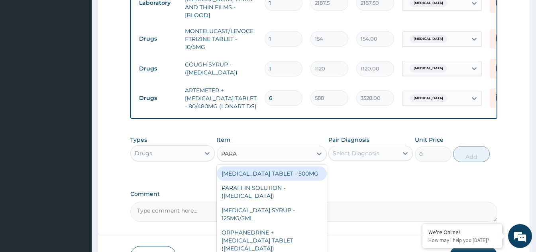
type input "PARAC"
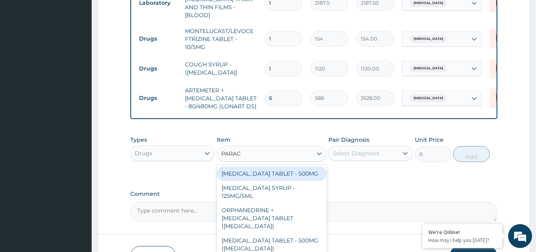
click at [307, 173] on div "PARACETAMOL TABLET - 500MG" at bounding box center [272, 174] width 110 height 14
type input "33.599999999999994"
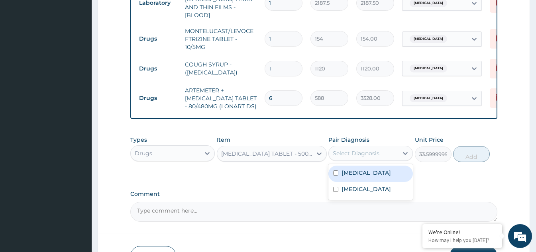
click at [360, 151] on div "Select Diagnosis" at bounding box center [356, 153] width 47 height 8
drag, startPoint x: 343, startPoint y: 172, endPoint x: 471, endPoint y: 144, distance: 130.9
click at [371, 169] on label "Malaria, unspecified" at bounding box center [366, 173] width 49 height 8
checkbox input "true"
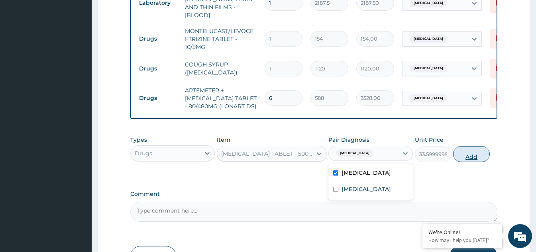
click at [484, 149] on button "Add" at bounding box center [471, 154] width 37 height 16
type input "0"
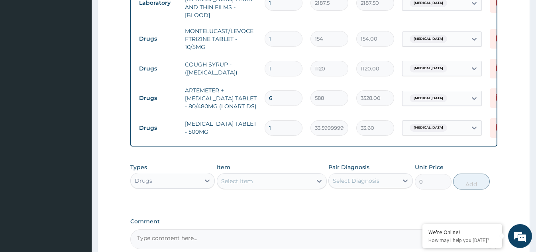
type input "18"
type input "604.80"
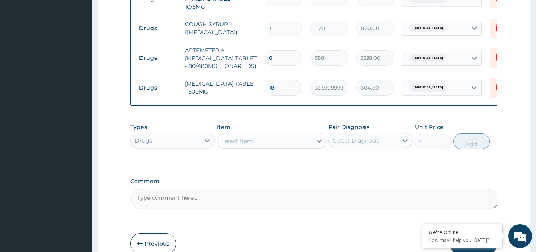
scroll to position [446, 0]
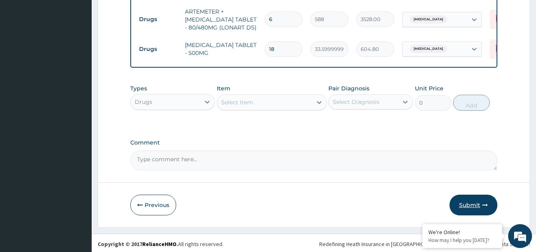
type input "18"
click at [470, 201] on button "Submit" at bounding box center [474, 205] width 48 height 21
